Goal: Task Accomplishment & Management: Use online tool/utility

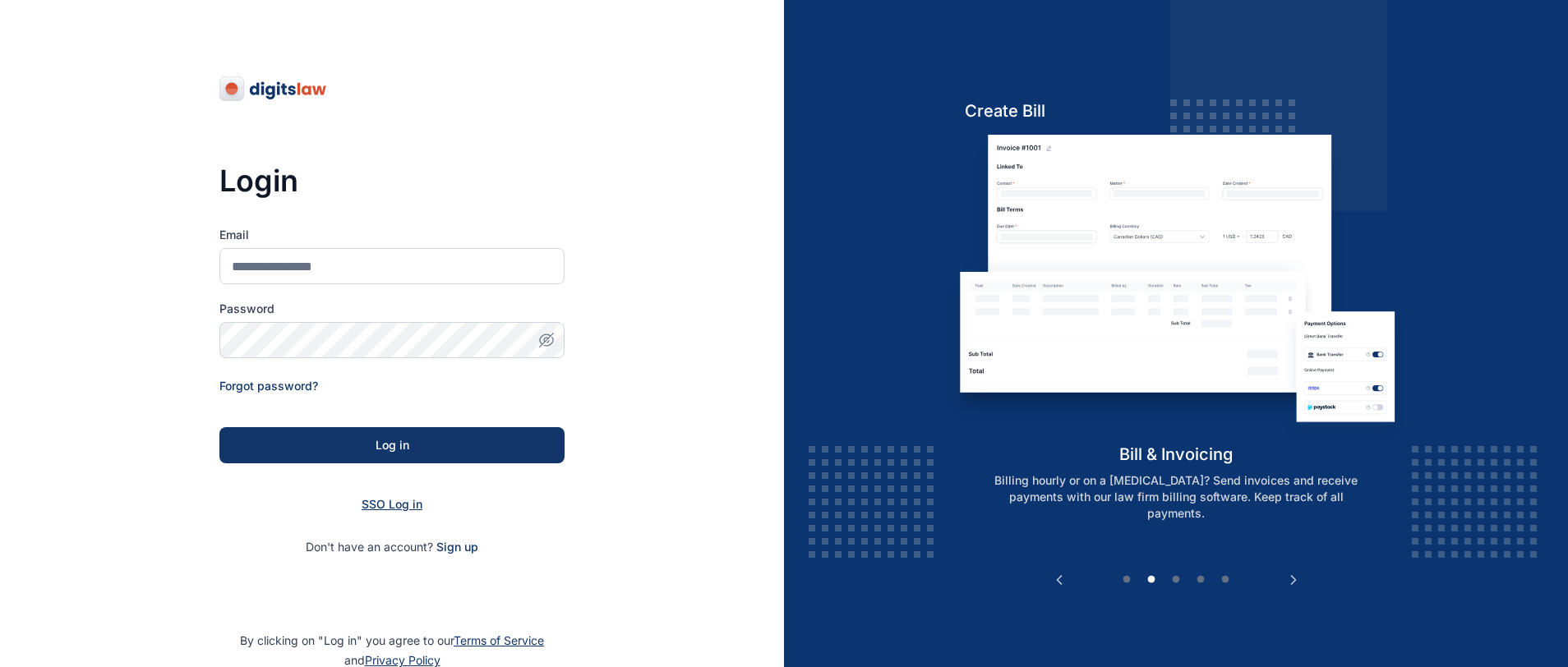
click at [399, 505] on span "SSO Log in" at bounding box center [392, 504] width 61 height 14
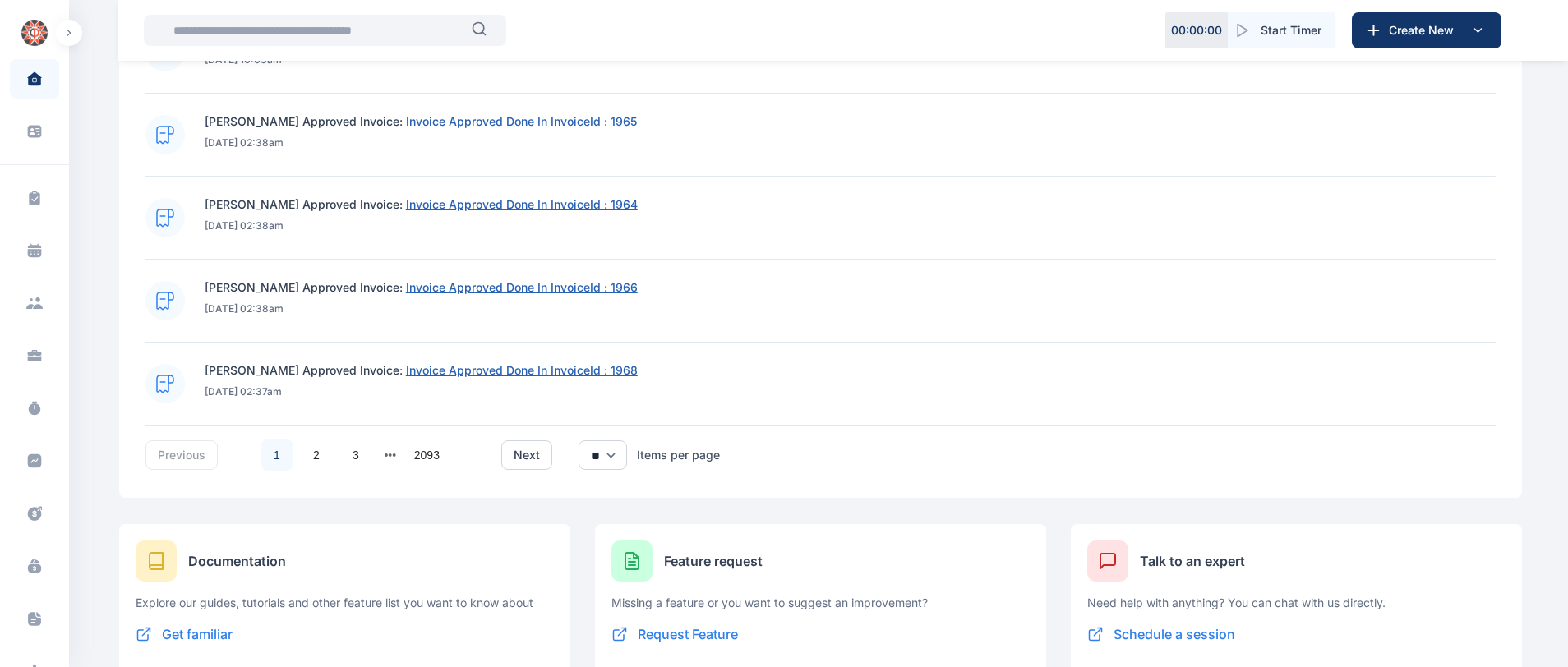
scroll to position [1214, 0]
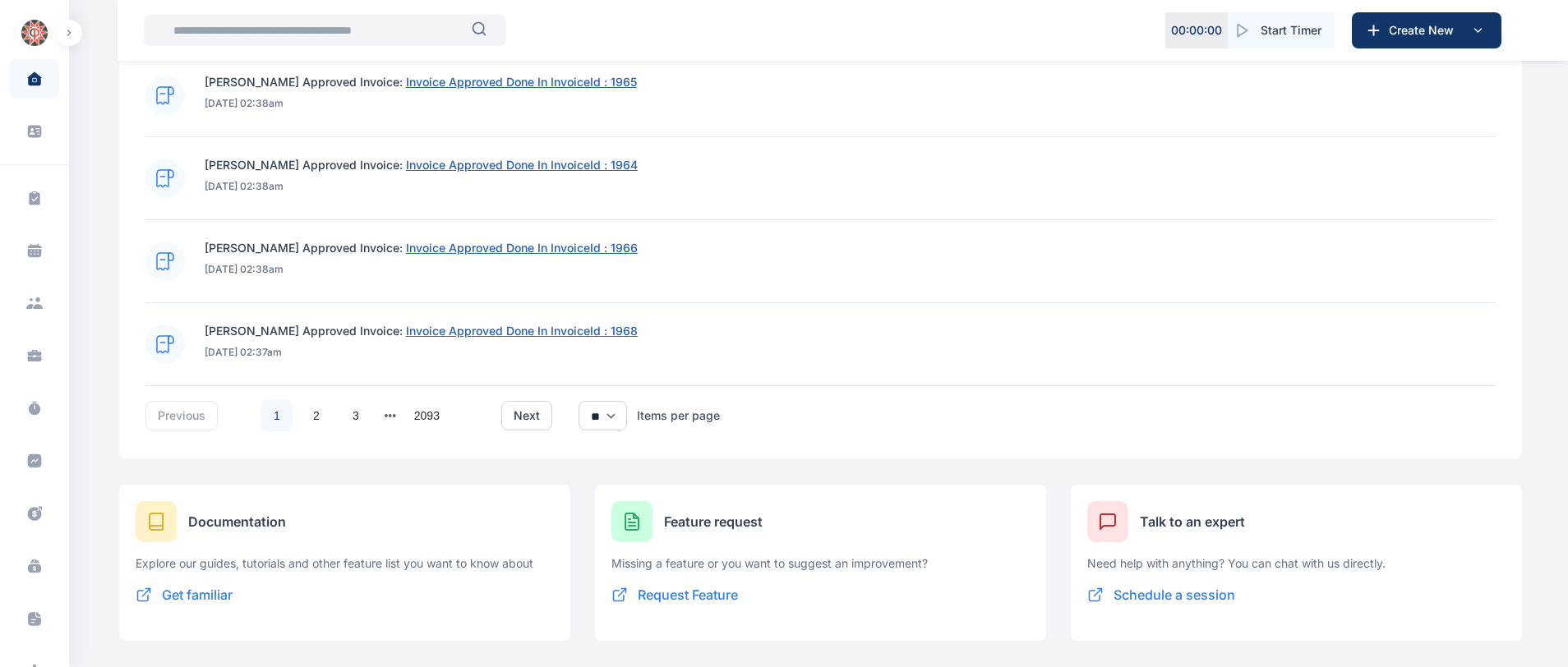
click at [270, 30] on input "text" at bounding box center [317, 30] width 308 height 33
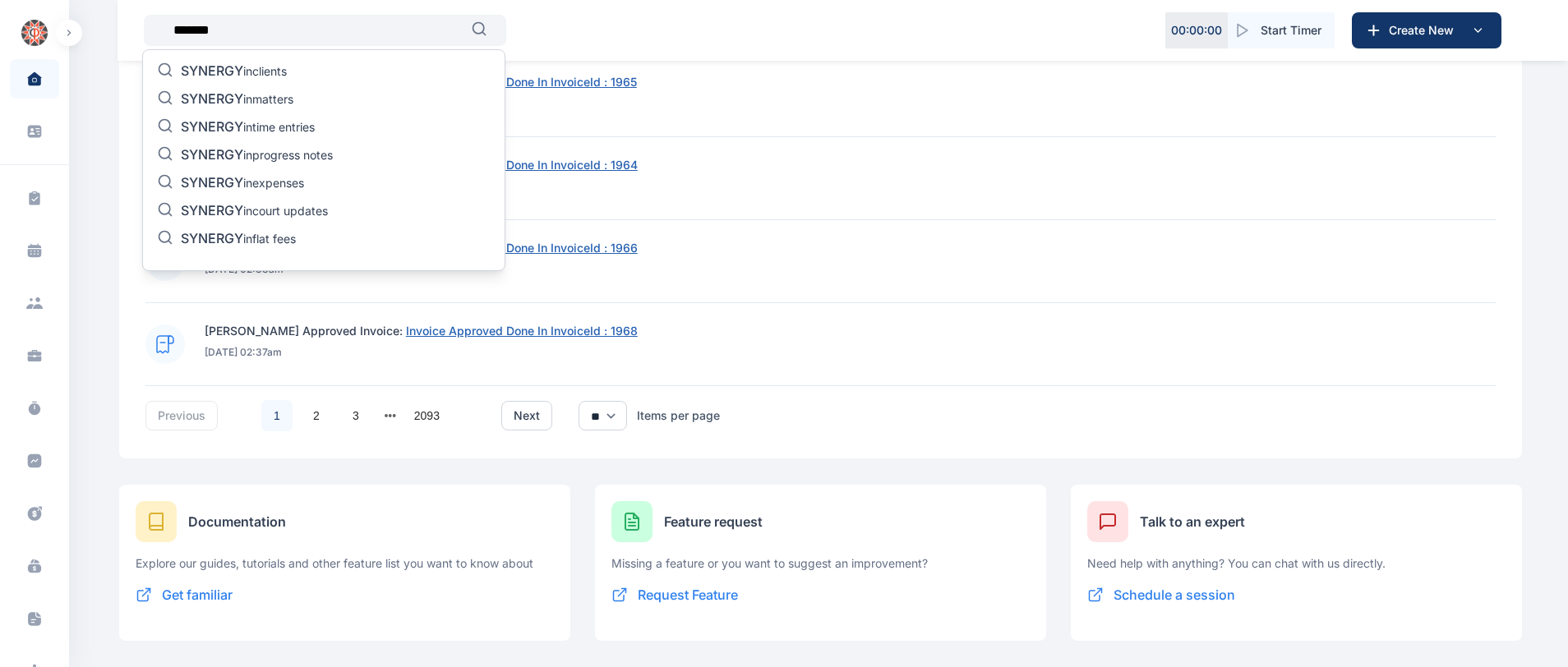
type input "*******"
click at [251, 75] on p "SYNERGY in clients" at bounding box center [234, 72] width 106 height 20
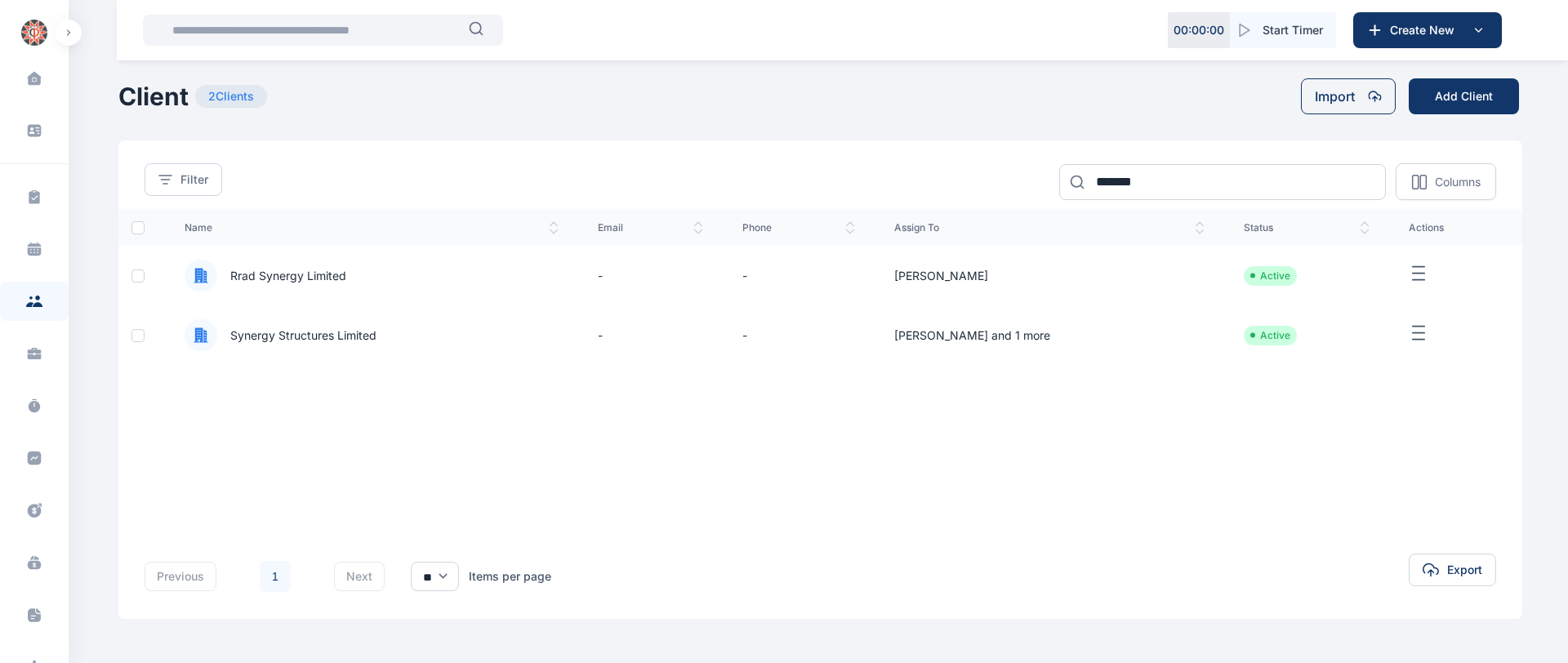
click at [369, 338] on span "Synergy Structures Limited" at bounding box center [297, 335] width 159 height 16
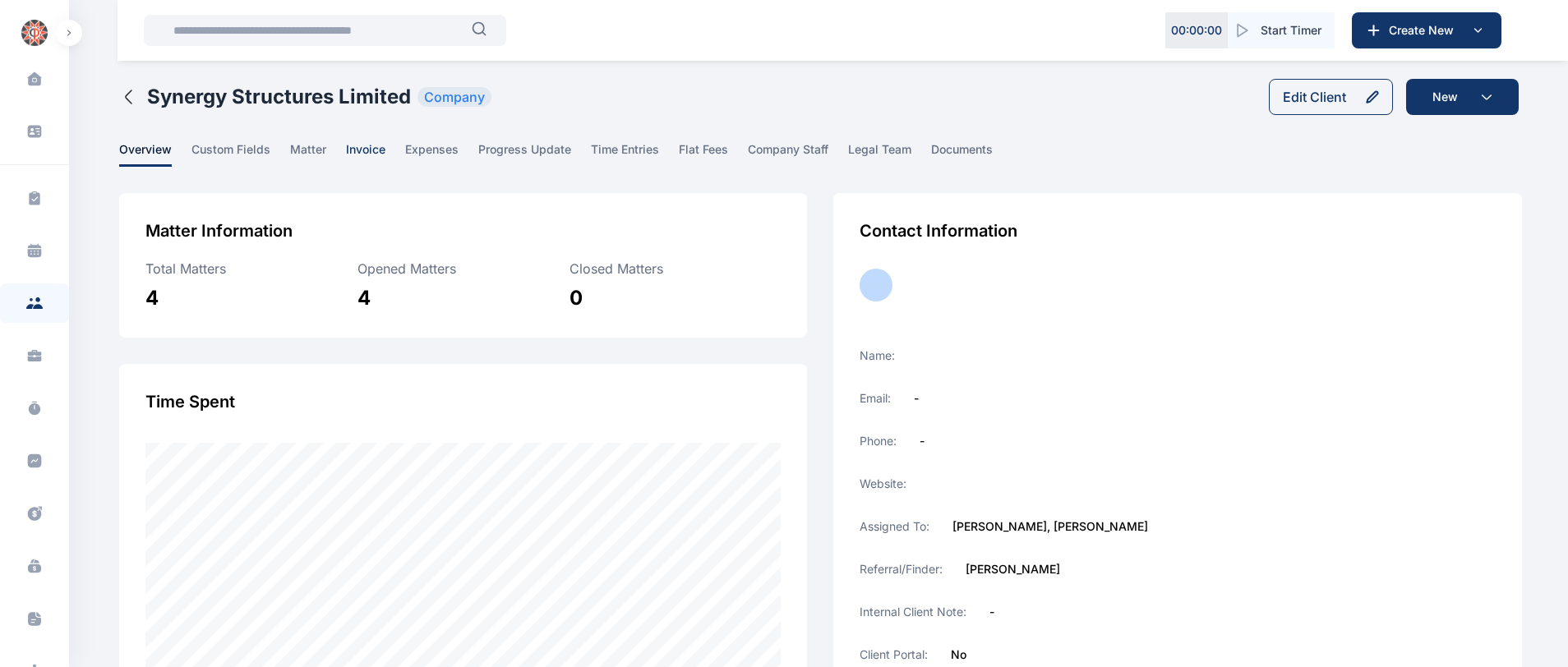
click at [373, 154] on span "invoice" at bounding box center [365, 154] width 39 height 26
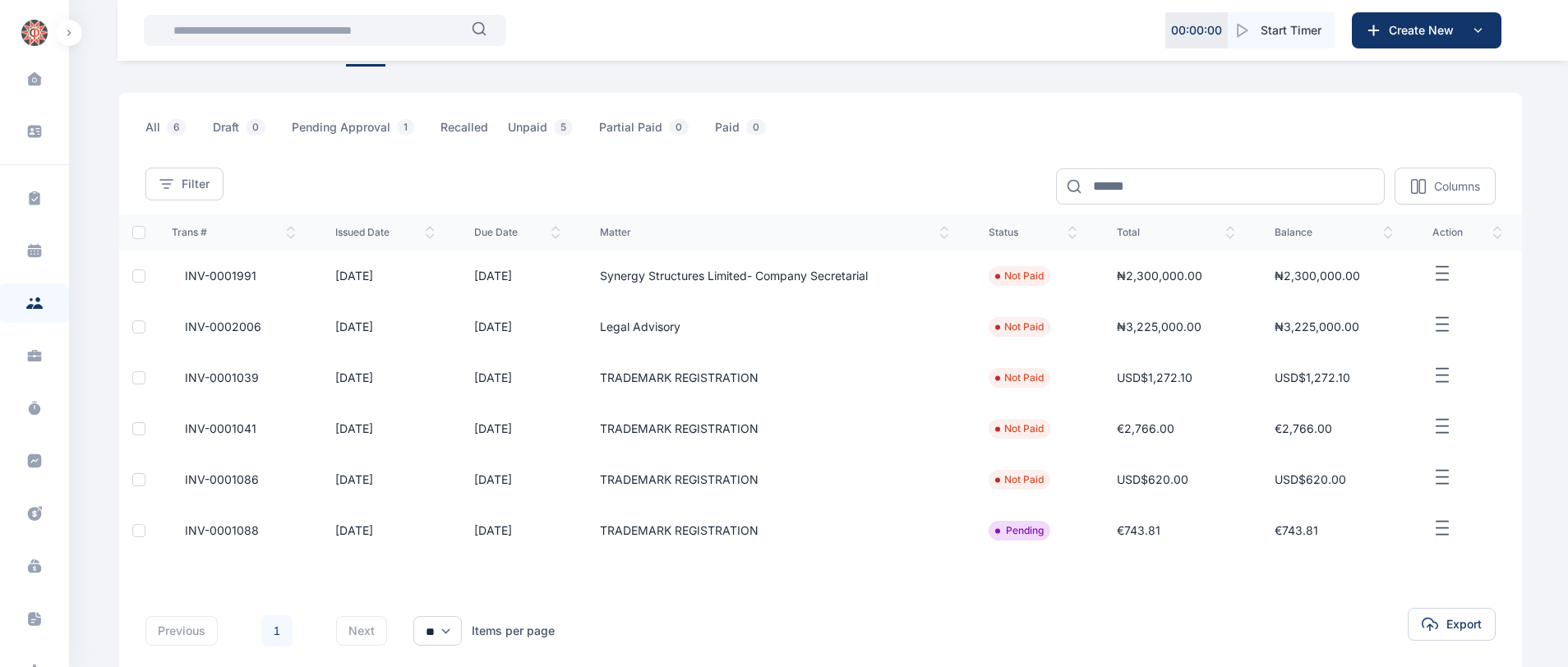
scroll to position [102, 0]
click at [1438, 537] on icon "button" at bounding box center [1441, 527] width 20 height 21
click at [1420, 540] on div "Edit" at bounding box center [1421, 545] width 139 height 37
click at [1372, 543] on icon "button" at bounding box center [1378, 545] width 13 height 13
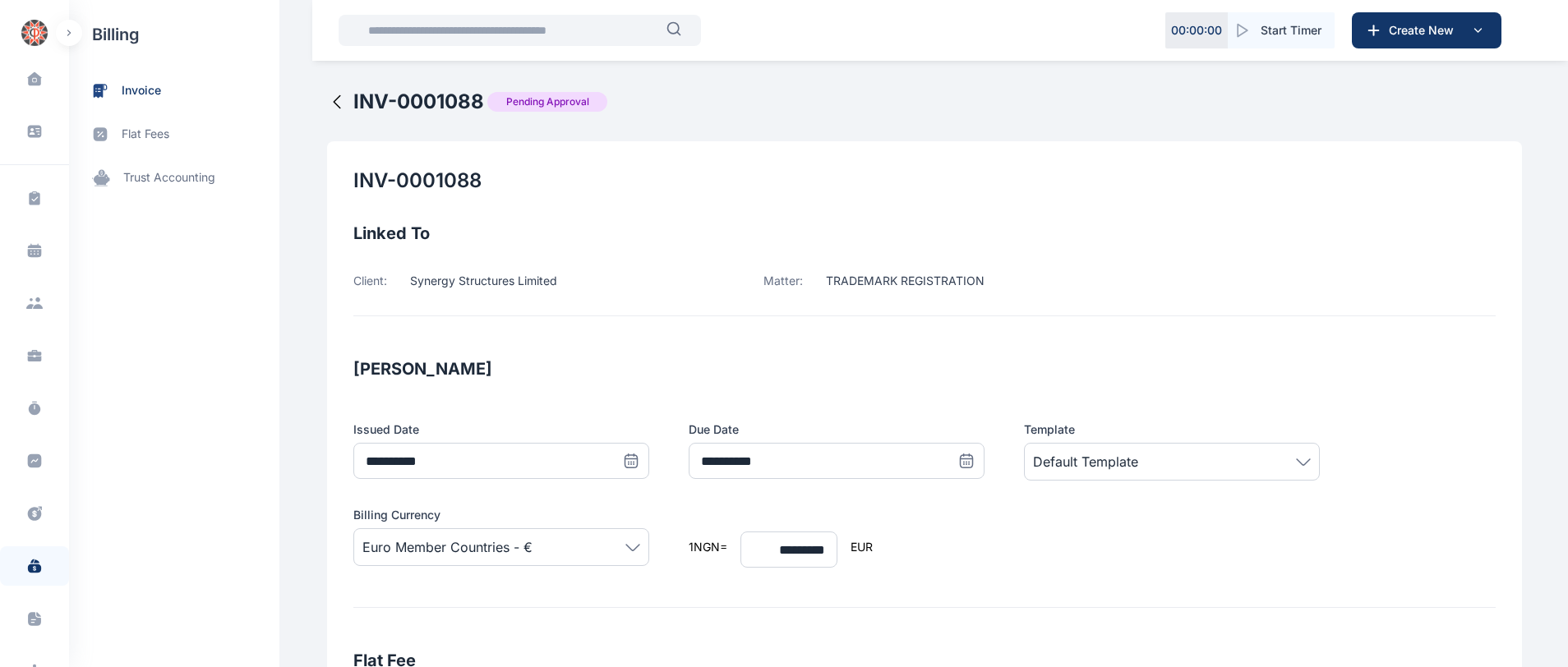
type input "**********"
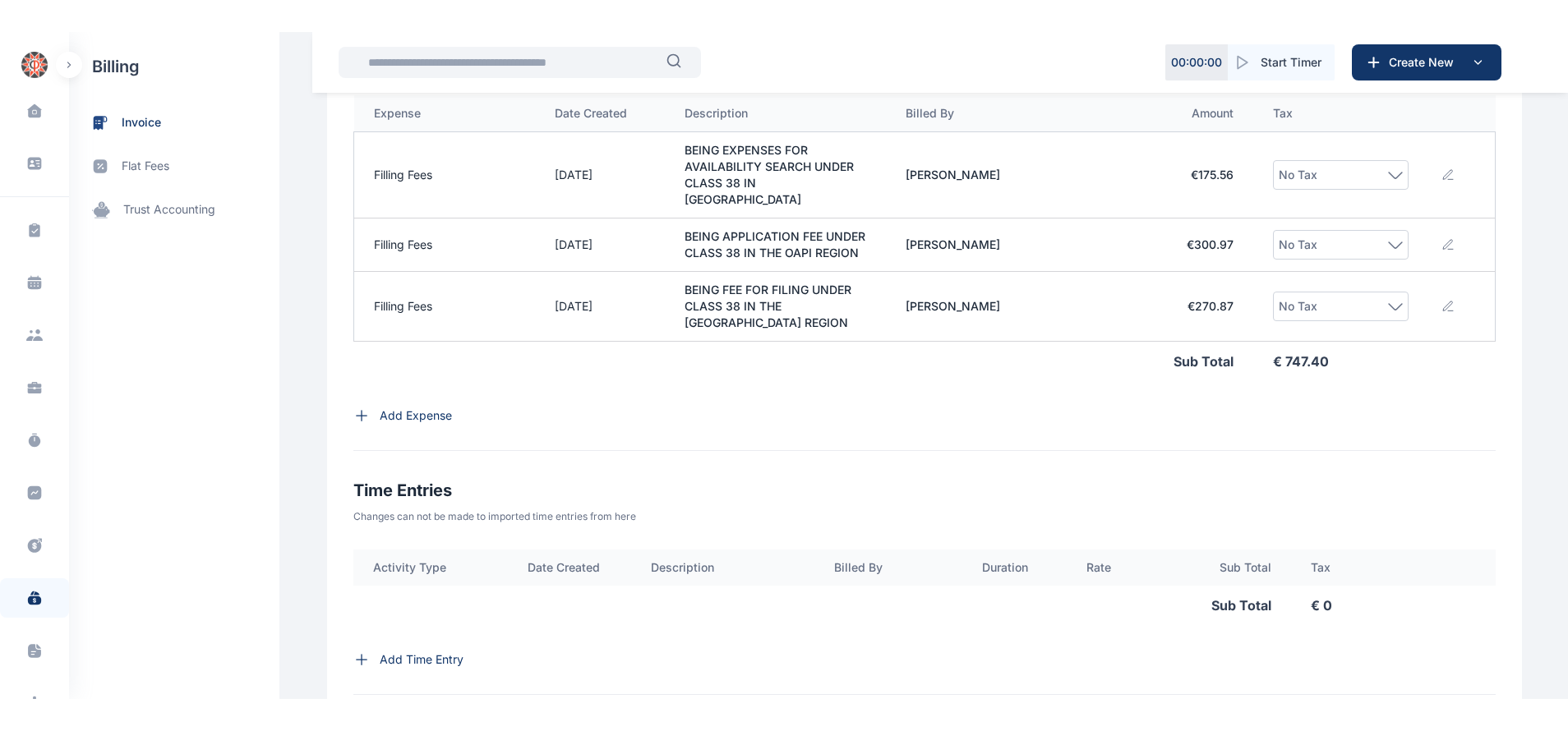
scroll to position [893, 0]
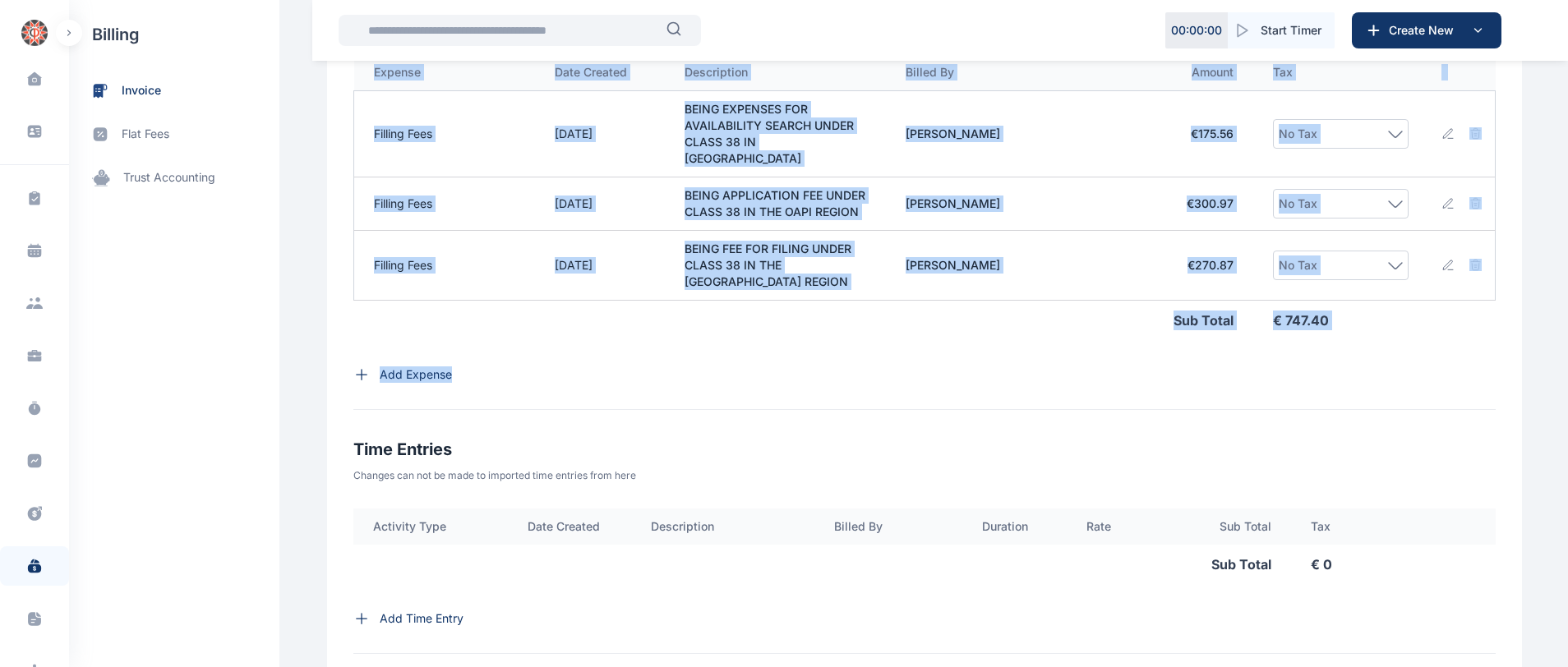
drag, startPoint x: 1566, startPoint y: 356, endPoint x: 1559, endPoint y: 207, distance: 149.2
click at [1559, 207] on div "**********" at bounding box center [784, 43] width 1568 height 1872
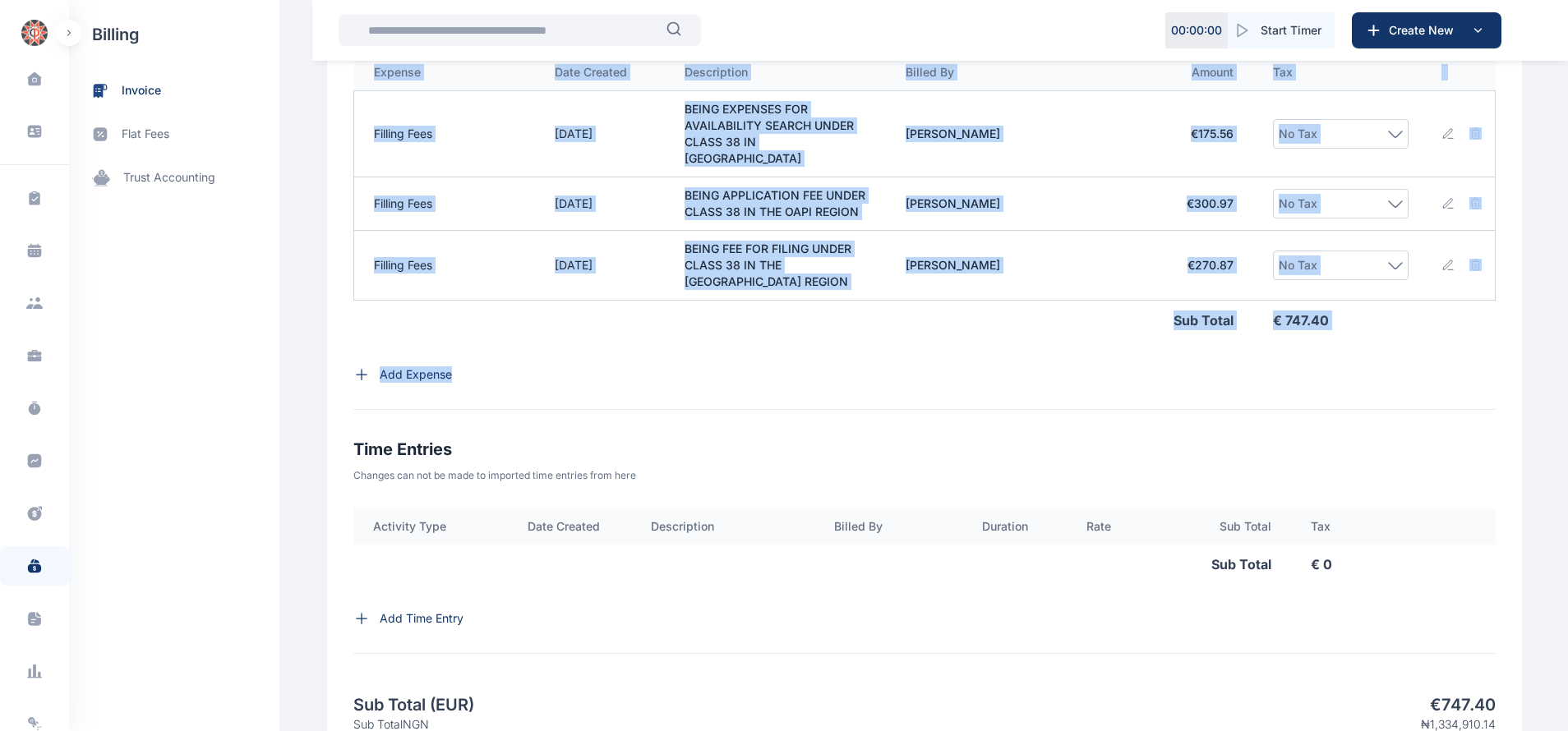
scroll to position [1196, 0]
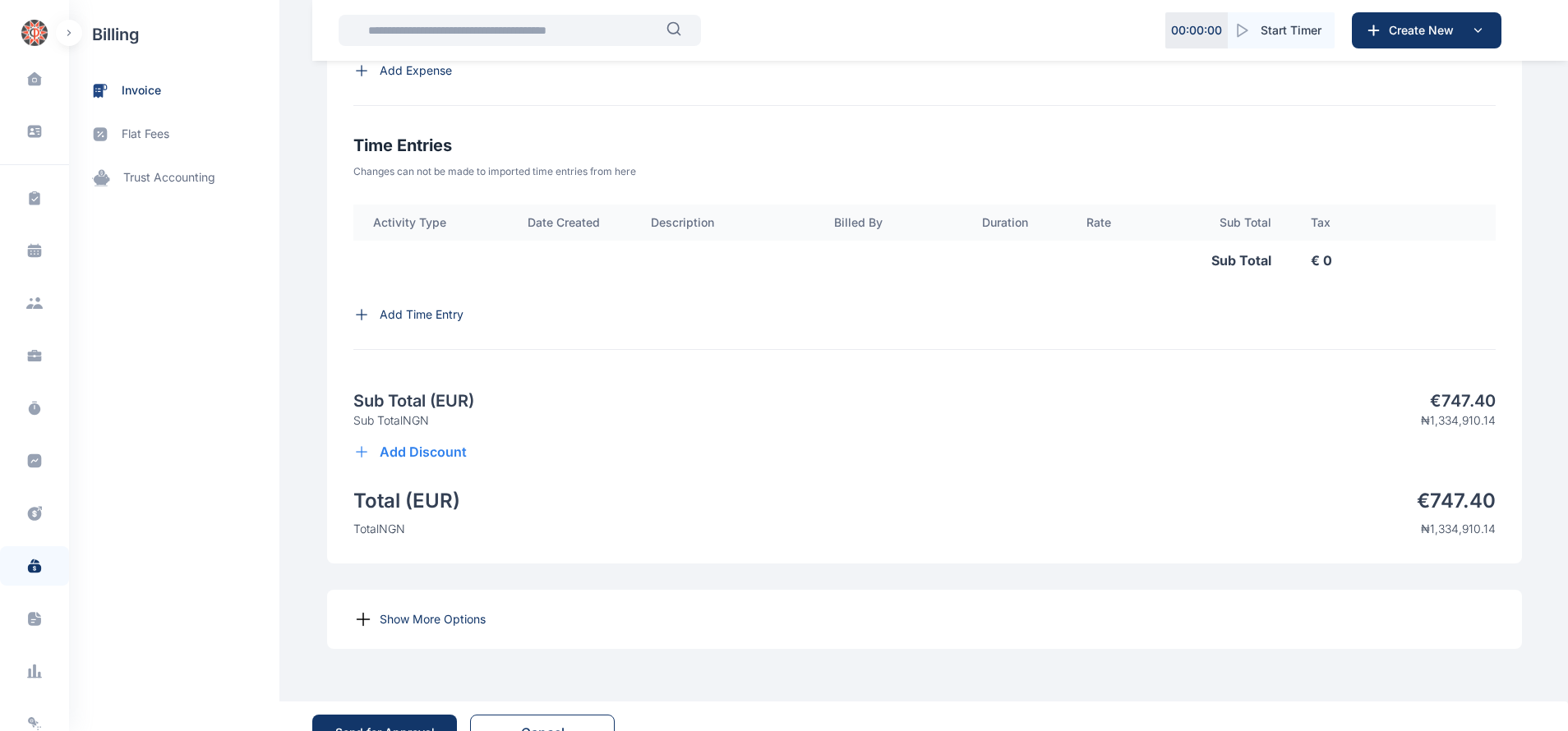
click at [445, 611] on p "Show More Options" at bounding box center [433, 619] width 106 height 16
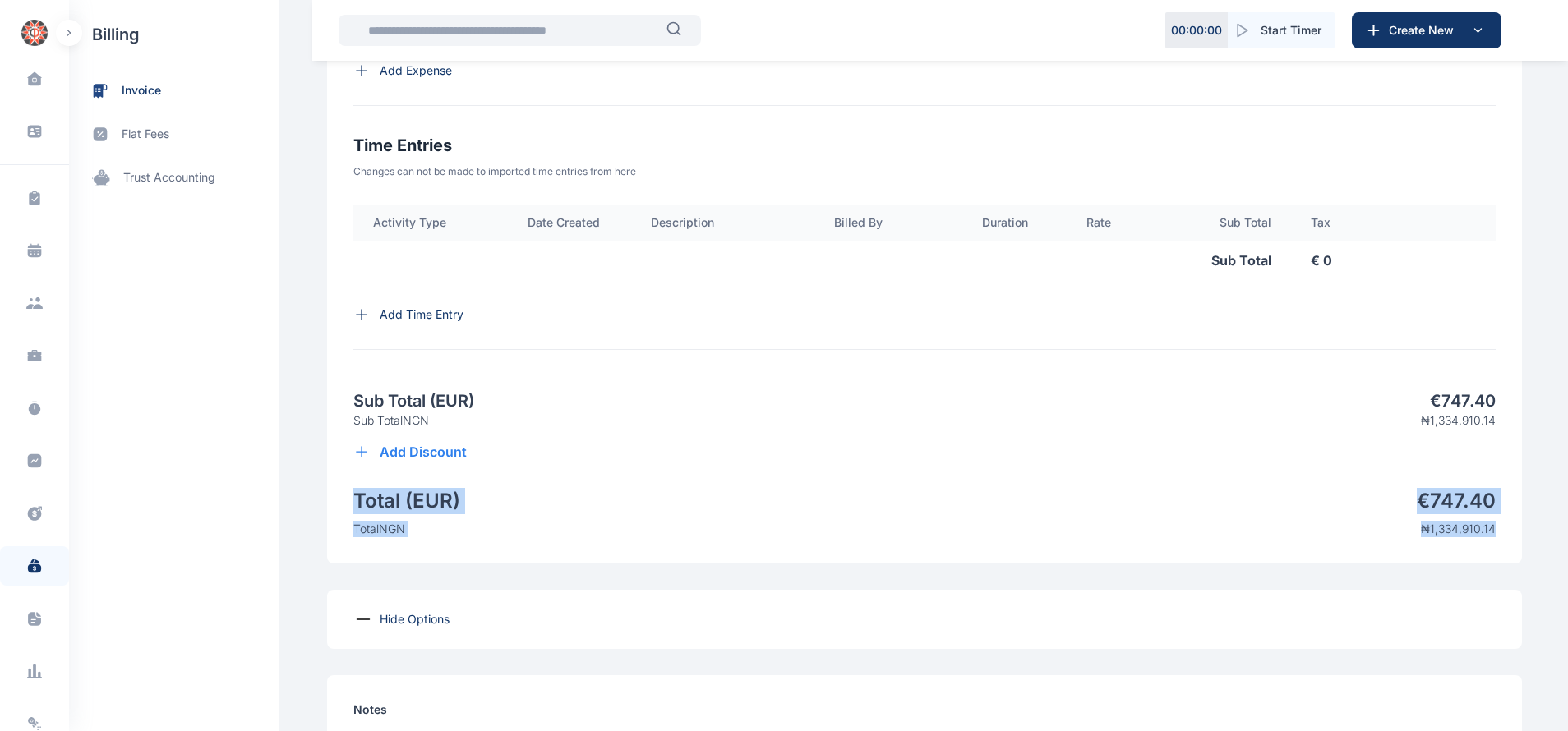
drag, startPoint x: 1565, startPoint y: 409, endPoint x: 1567, endPoint y: 458, distance: 49.0
click at [1567, 458] on div "**********" at bounding box center [784, 160] width 1568 height 2713
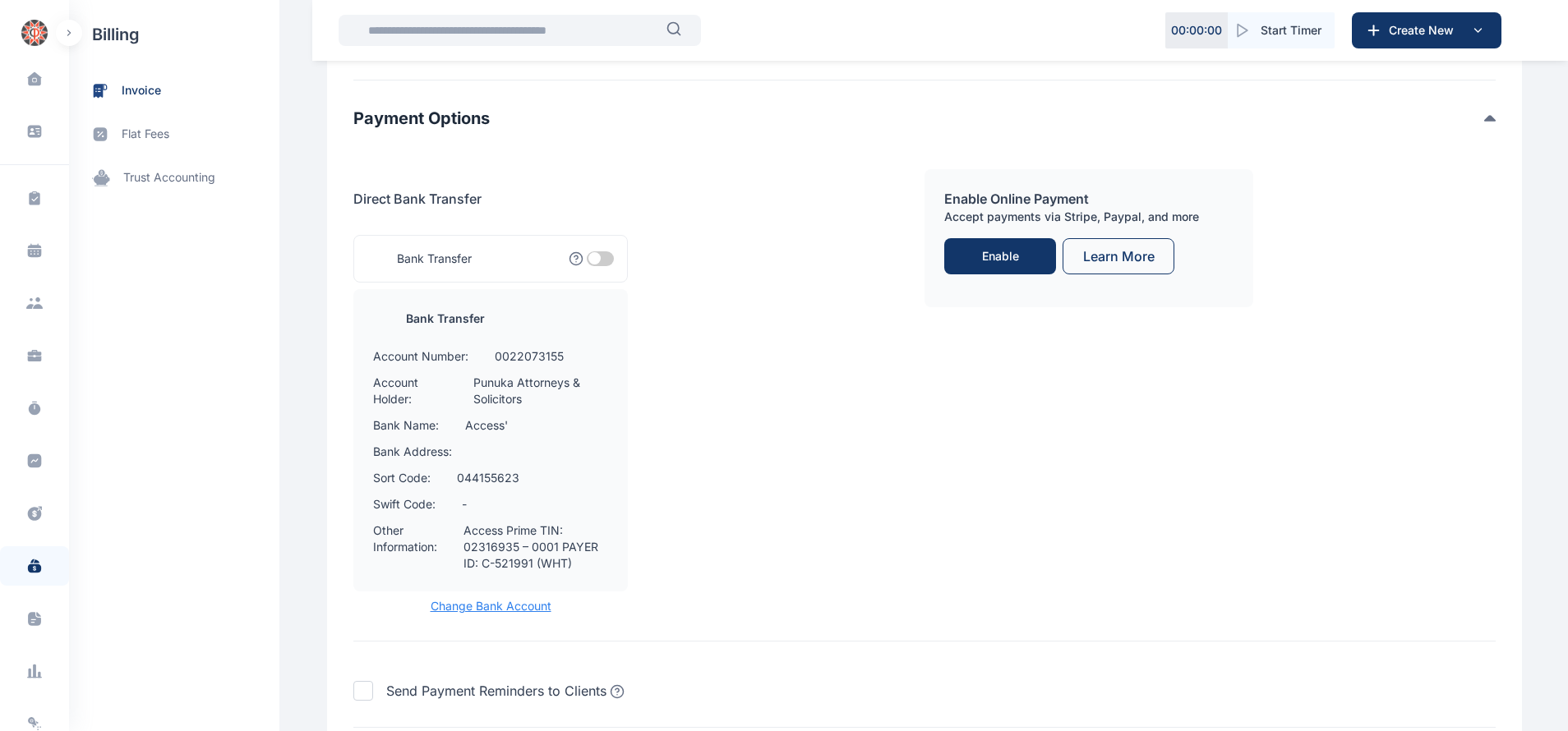
scroll to position [1938, 0]
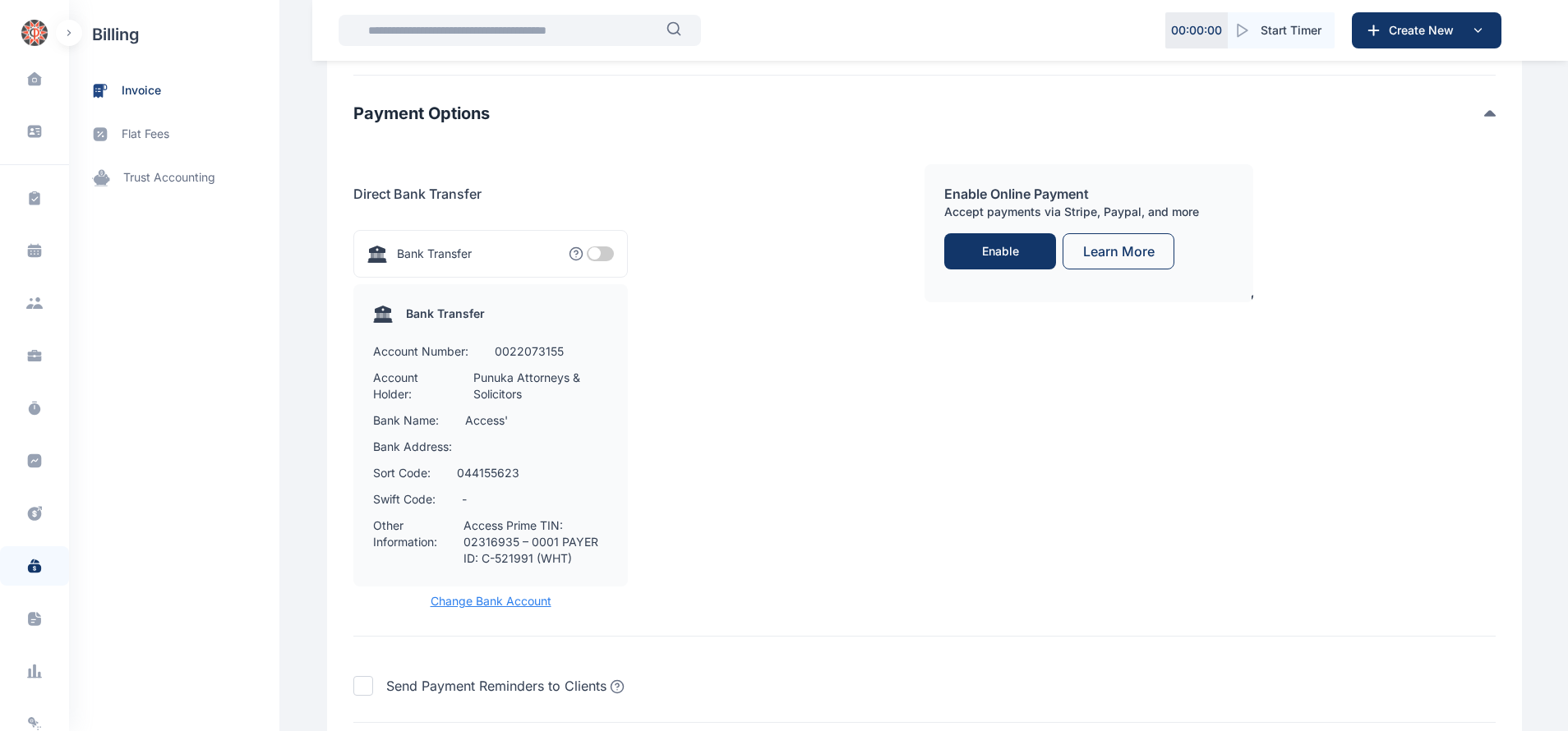
click at [514, 593] on span "Change Bank Account" at bounding box center [490, 601] width 274 height 16
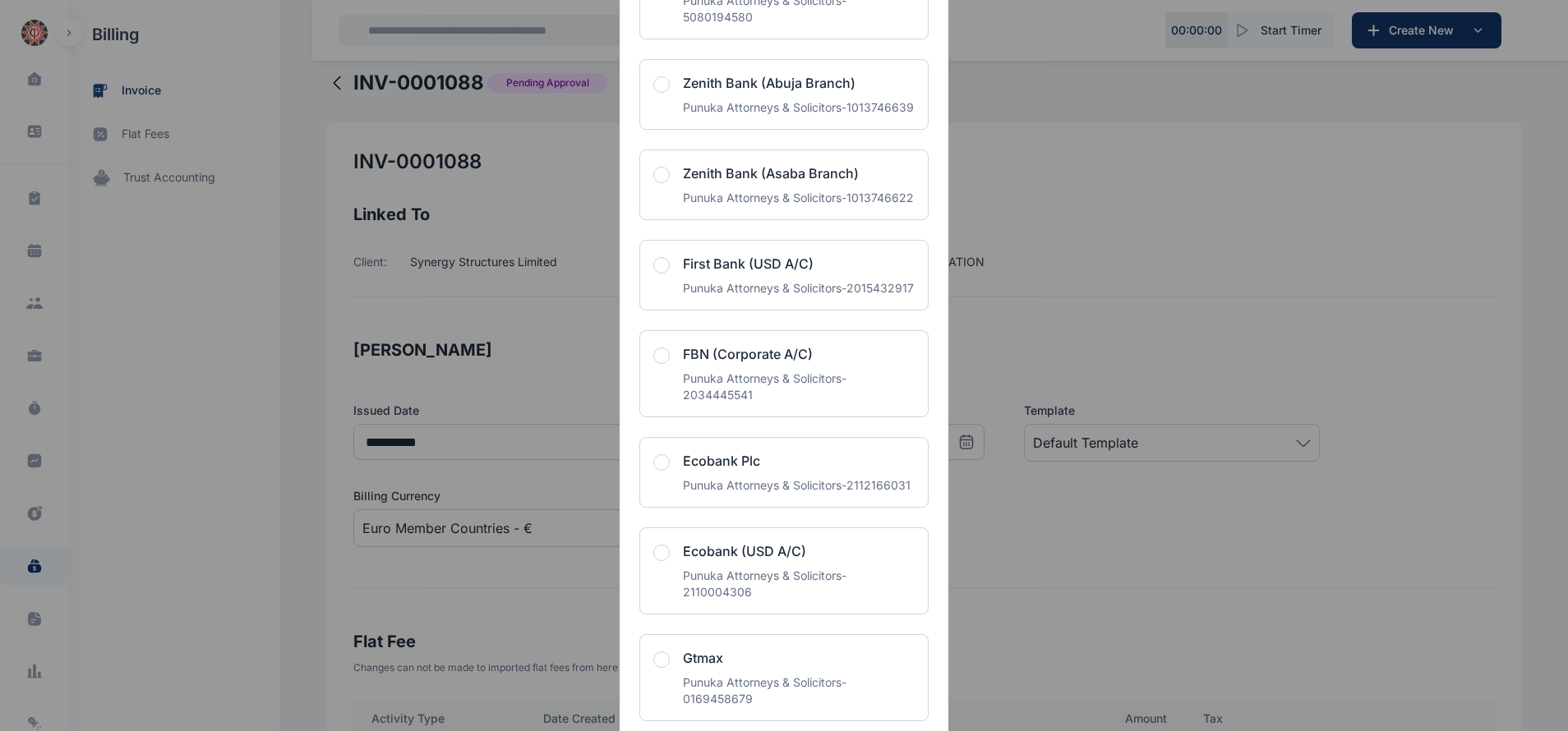
scroll to position [1422, 0]
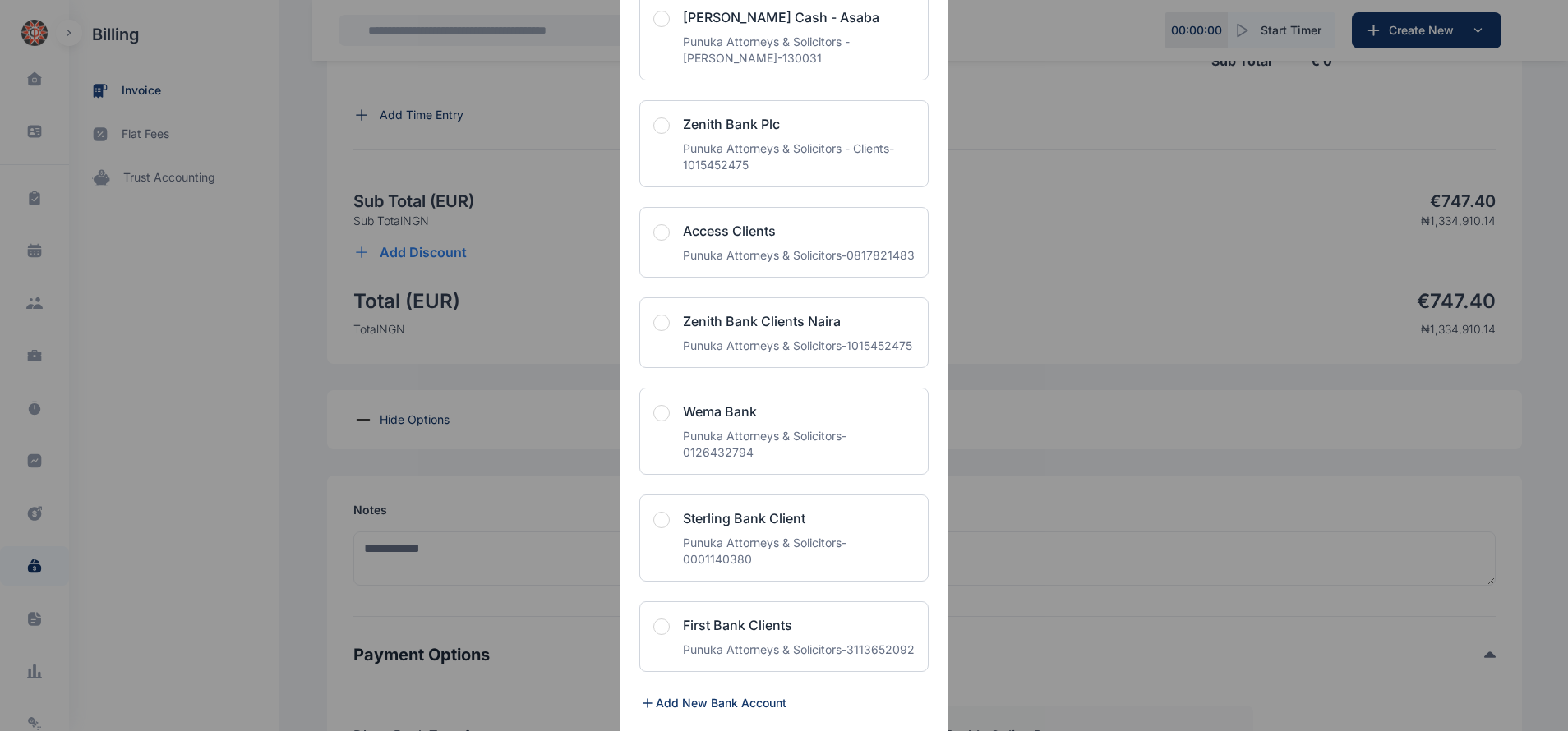
scroll to position [3775, 0]
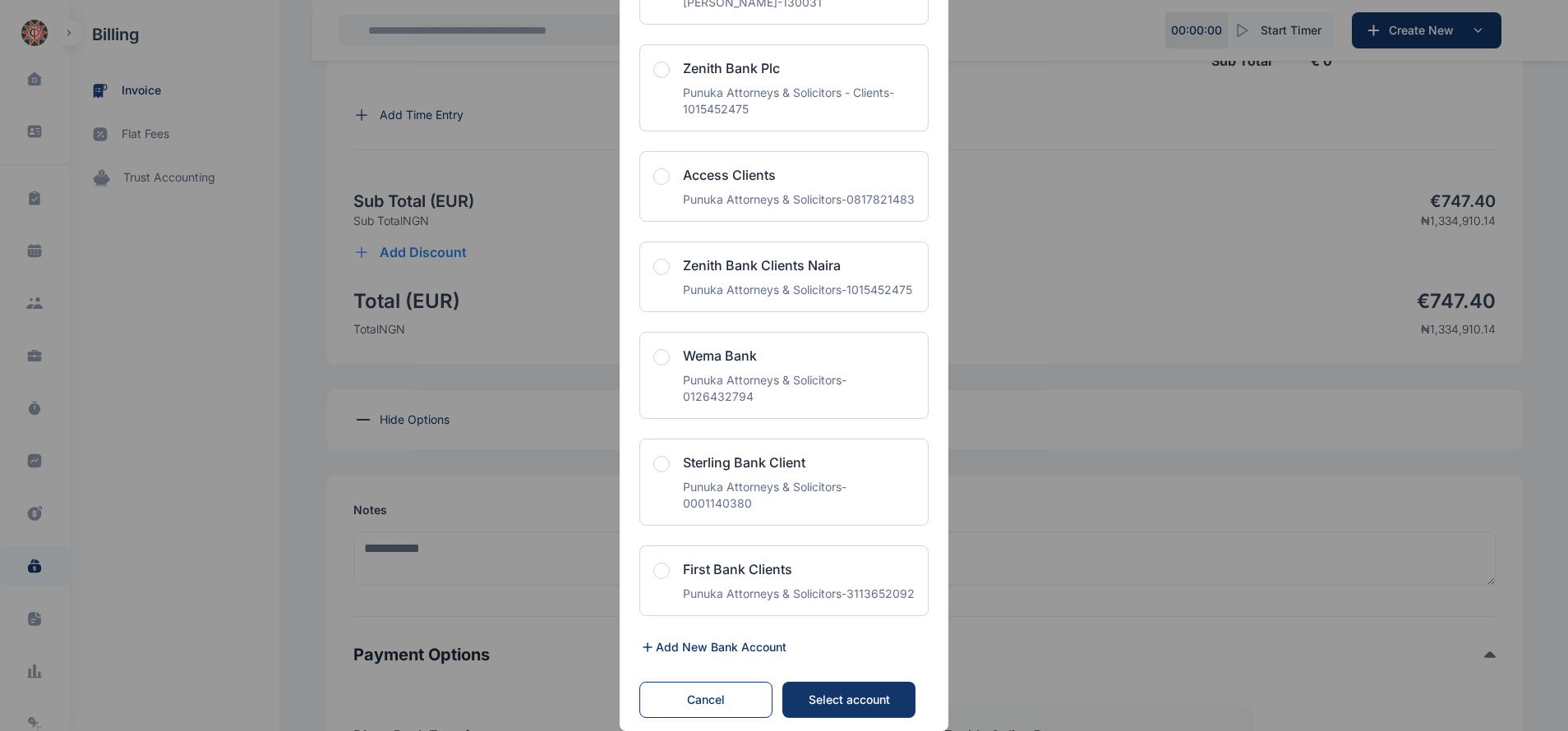
click at [865, 666] on button "Select account" at bounding box center [848, 699] width 133 height 36
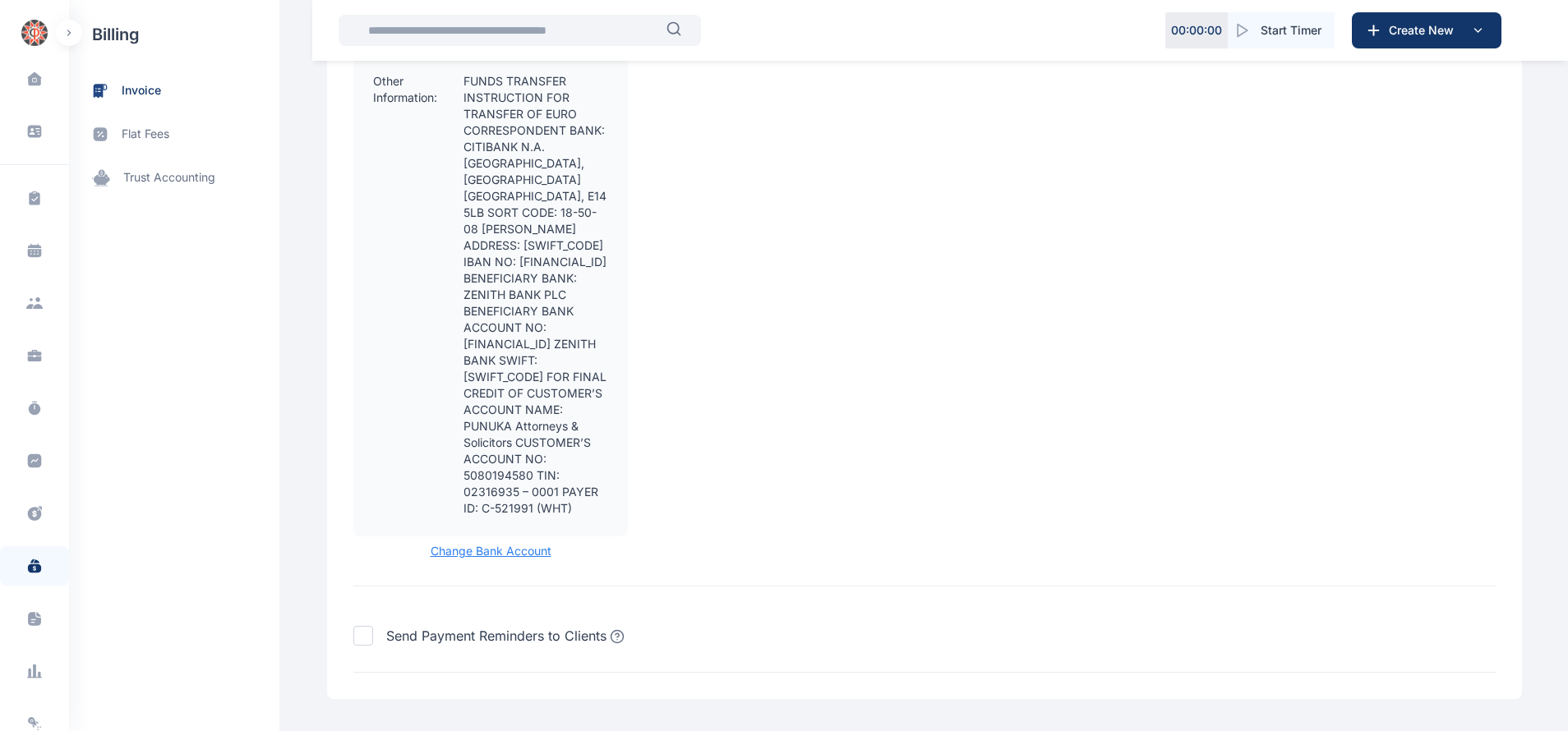
scroll to position [2399, 0]
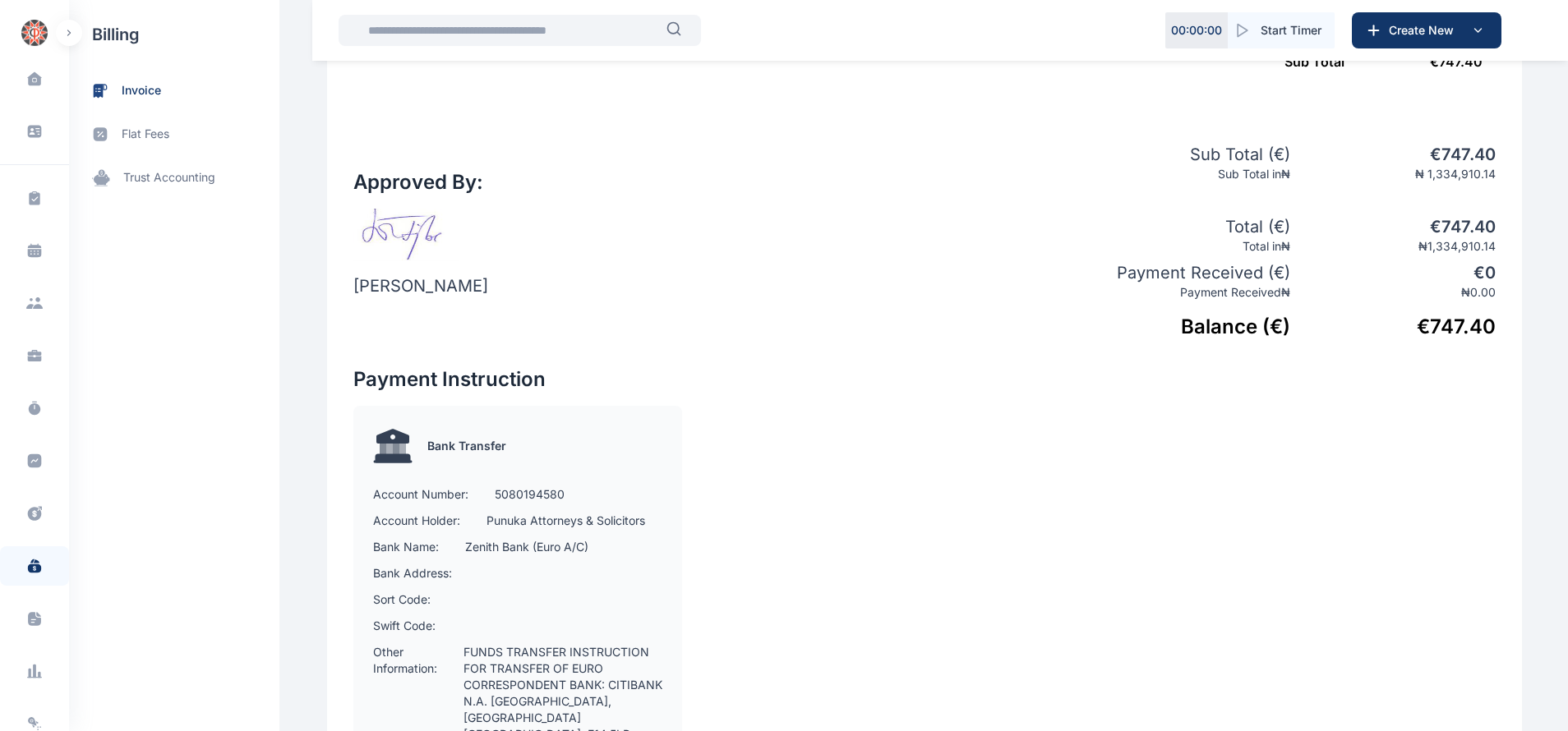
scroll to position [998, 0]
